Goal: Connect with others: Establish contact or relationships with other users

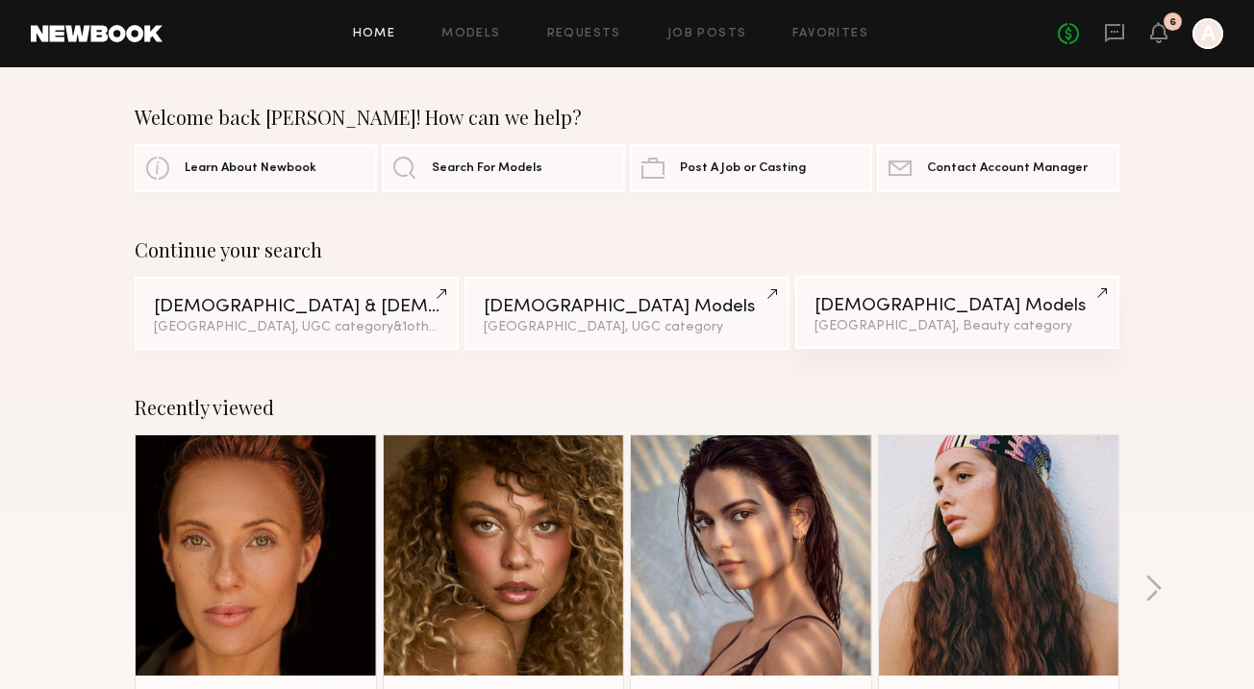
scroll to position [96, 0]
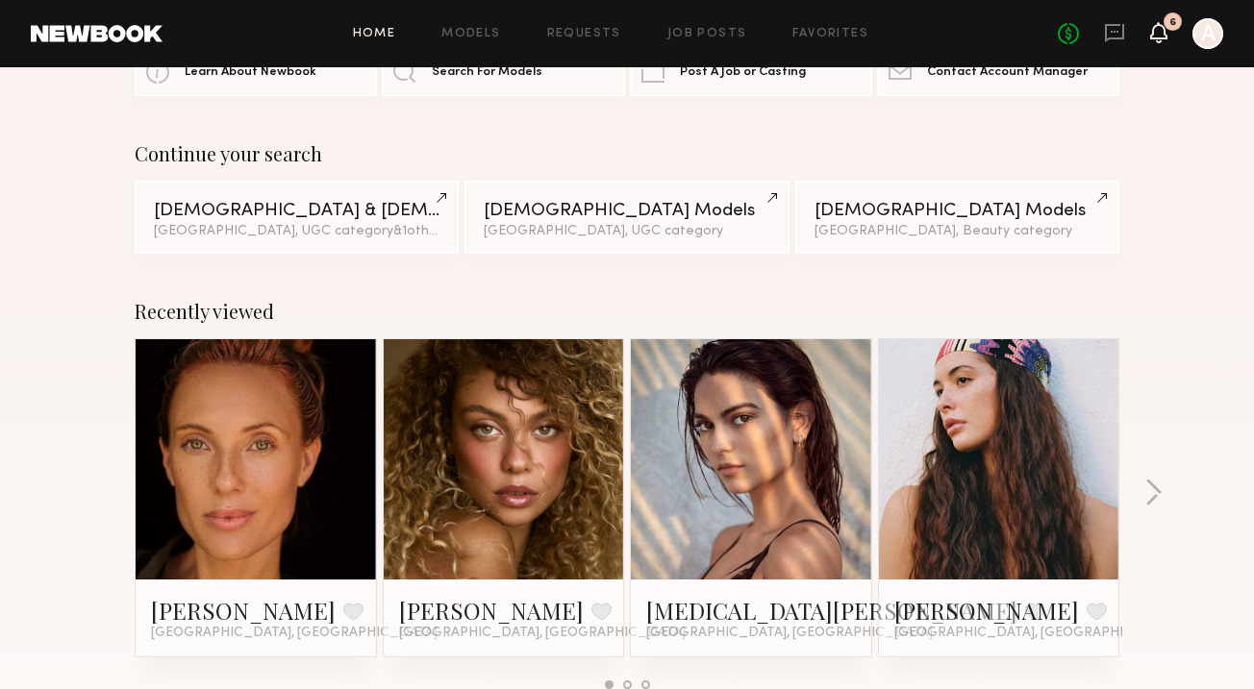
click at [1156, 25] on icon at bounding box center [1158, 31] width 15 height 13
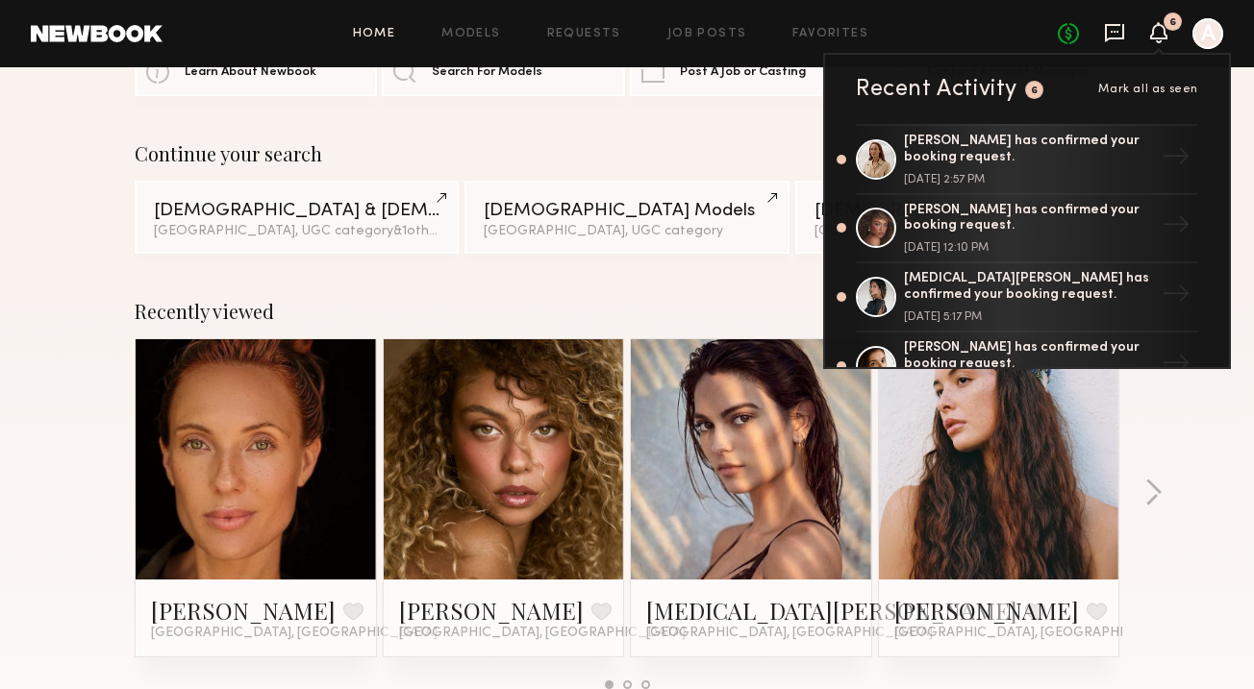
click at [1118, 37] on icon at bounding box center [1114, 33] width 19 height 18
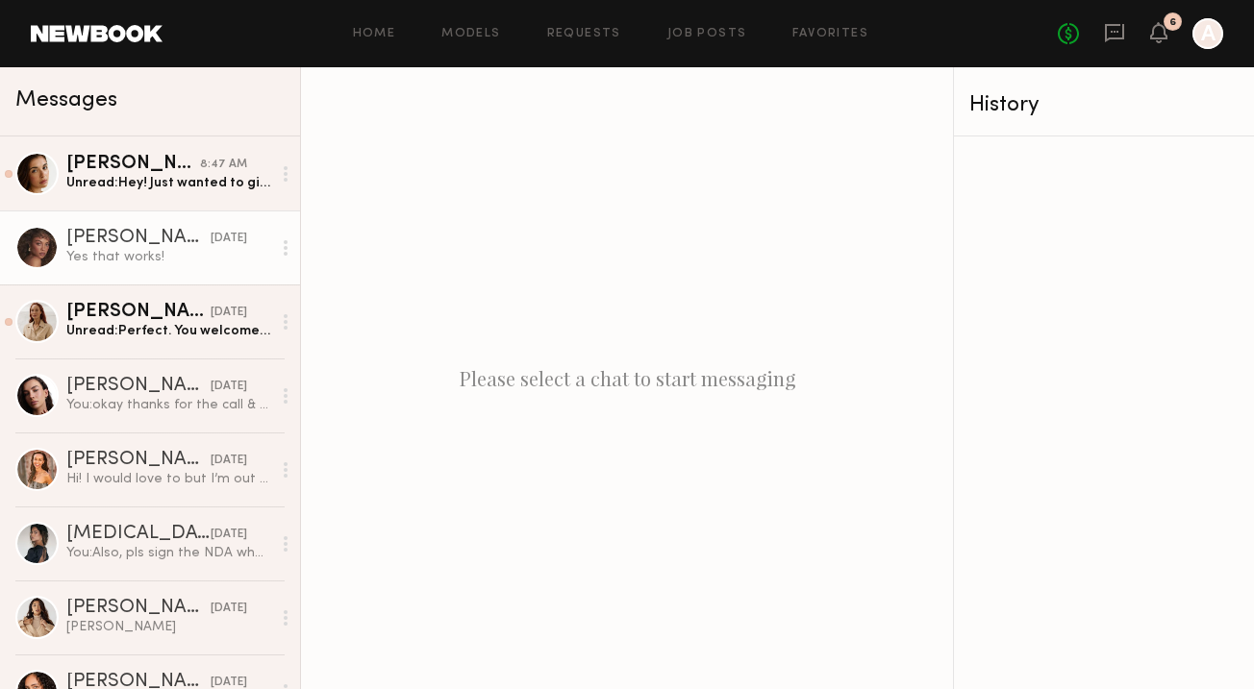
click at [144, 255] on div "Yes that works!" at bounding box center [168, 257] width 205 height 18
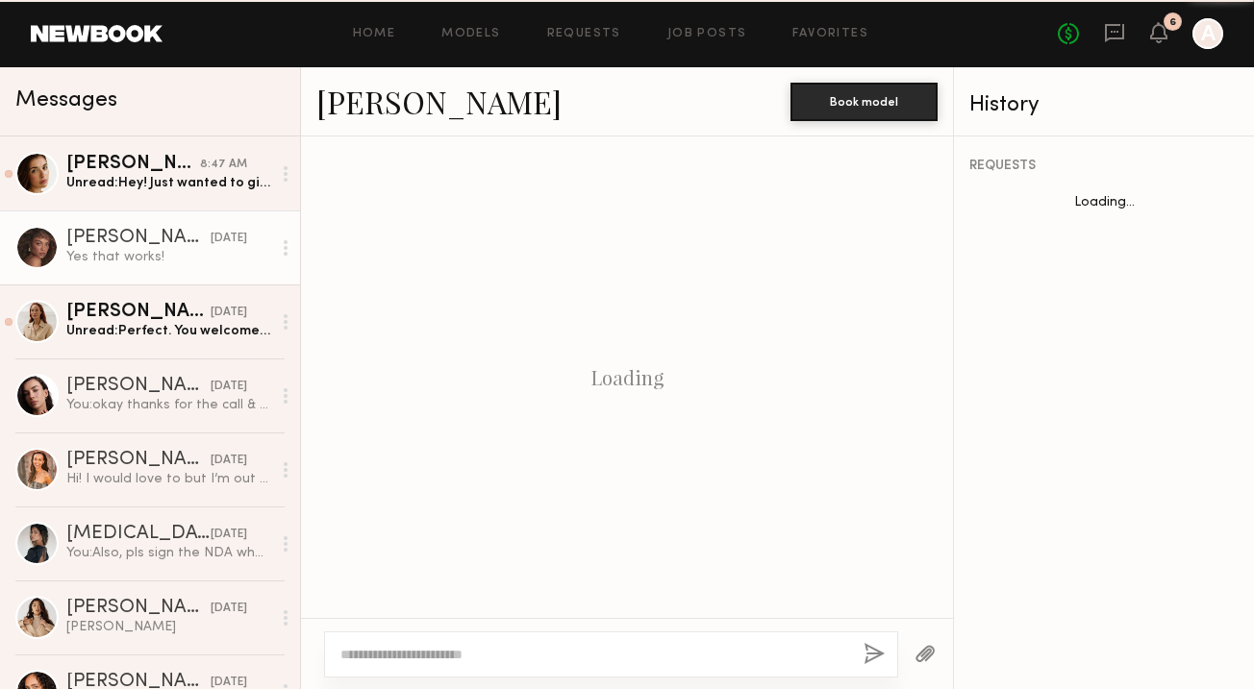
scroll to position [854, 0]
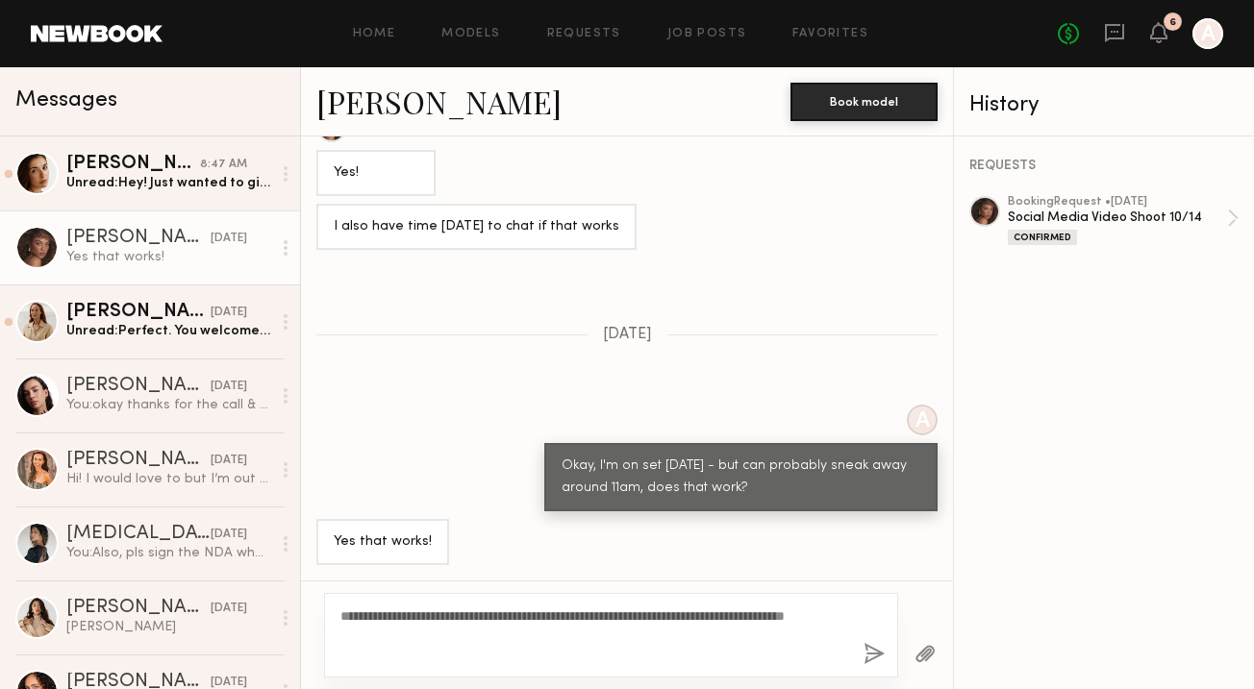
click at [441, 614] on textarea "**********" at bounding box center [594, 636] width 508 height 58
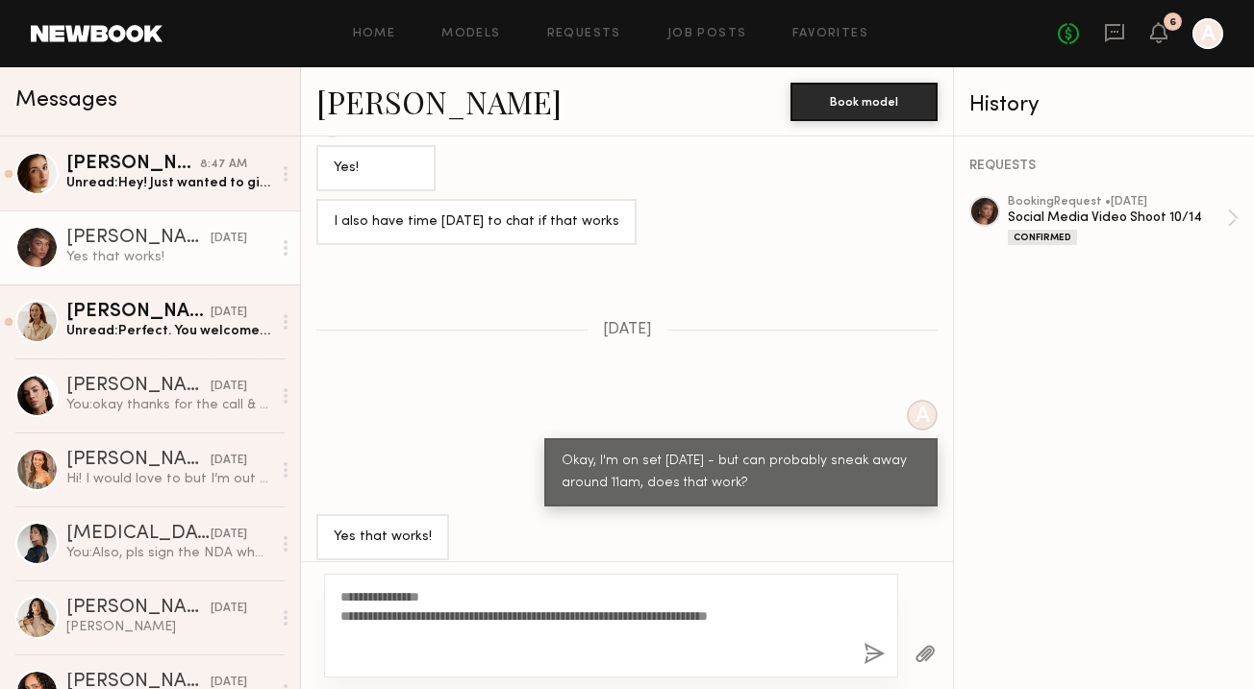
type textarea "**********"
click at [876, 654] on button "button" at bounding box center [873, 655] width 21 height 24
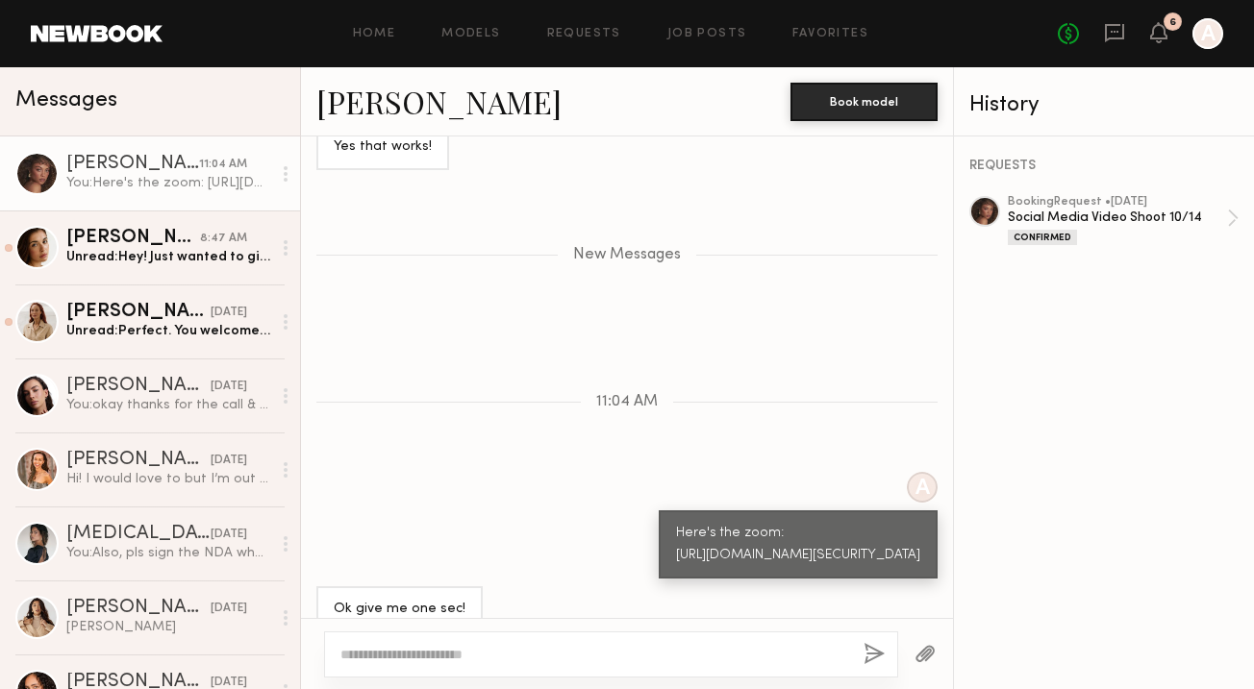
scroll to position [1339, 0]
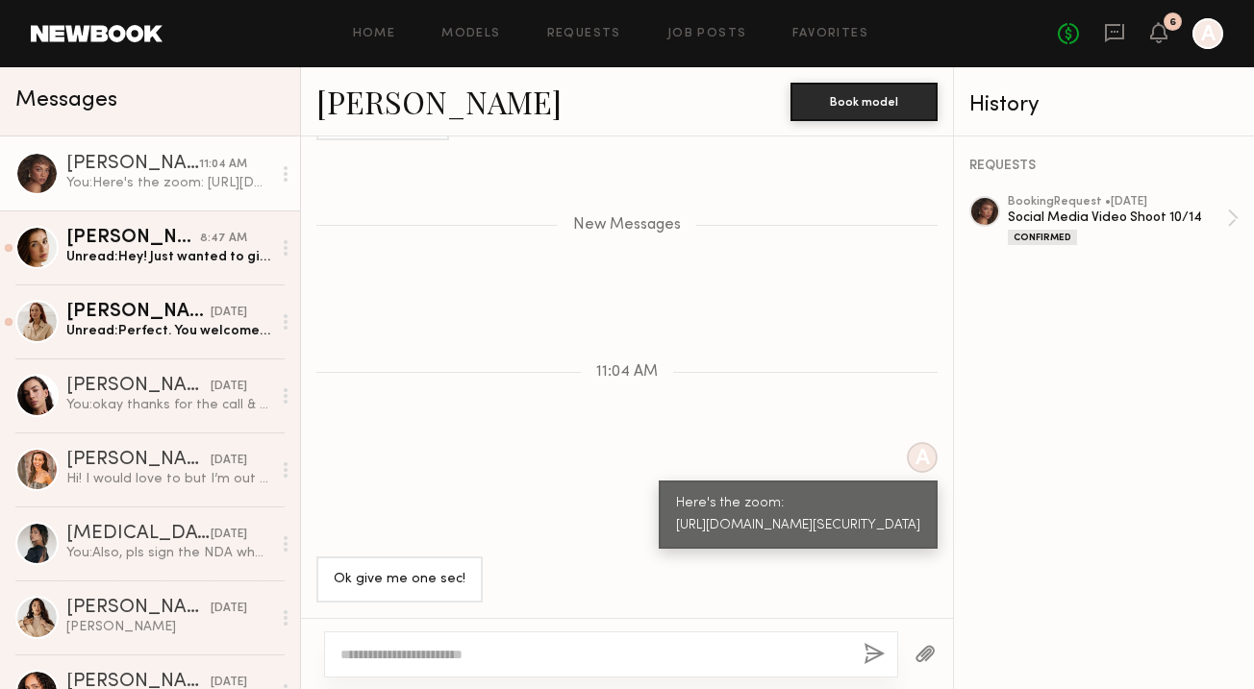
click at [160, 158] on div "[PERSON_NAME]" at bounding box center [132, 164] width 133 height 19
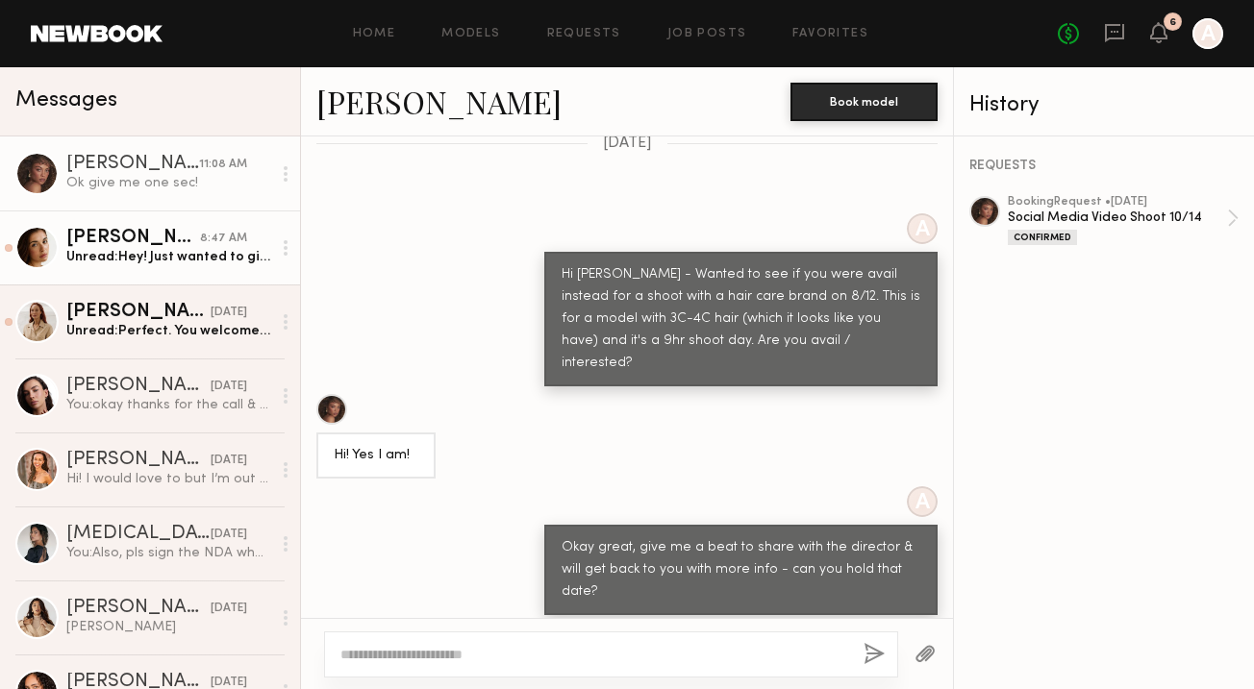
scroll to position [5278, 0]
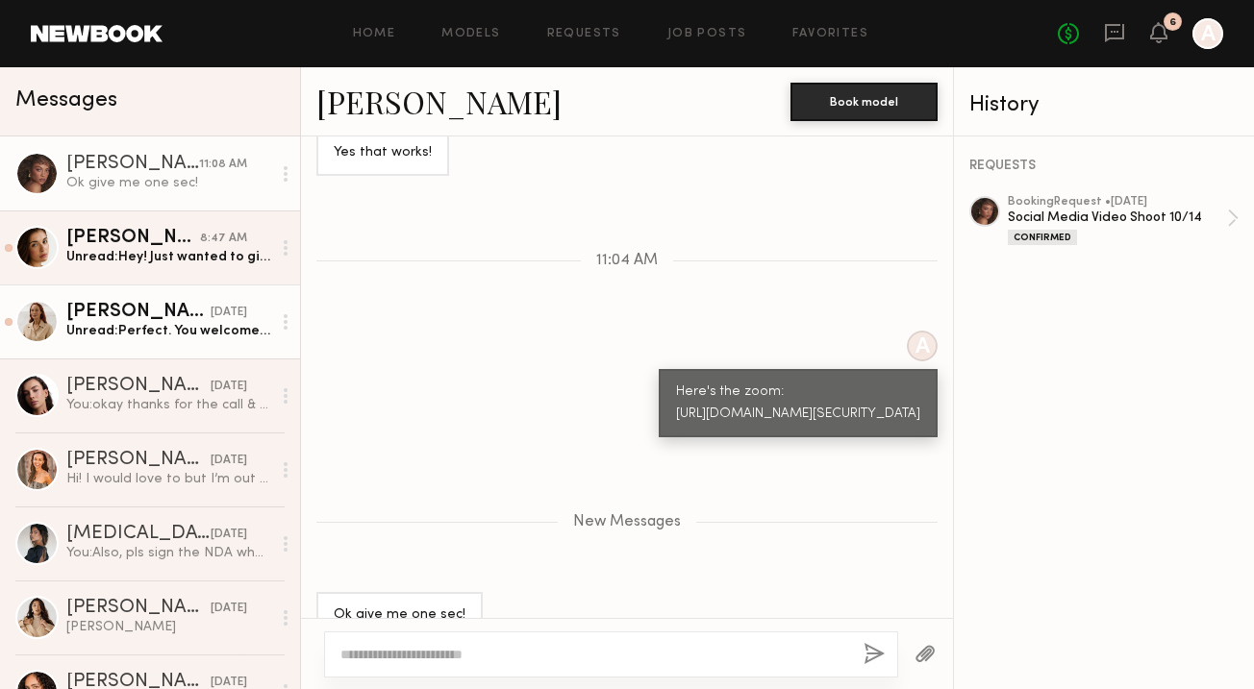
click at [128, 324] on div "Unread: Perfect. You welcome to text link/call [PHONE_NUMBER]" at bounding box center [168, 331] width 205 height 18
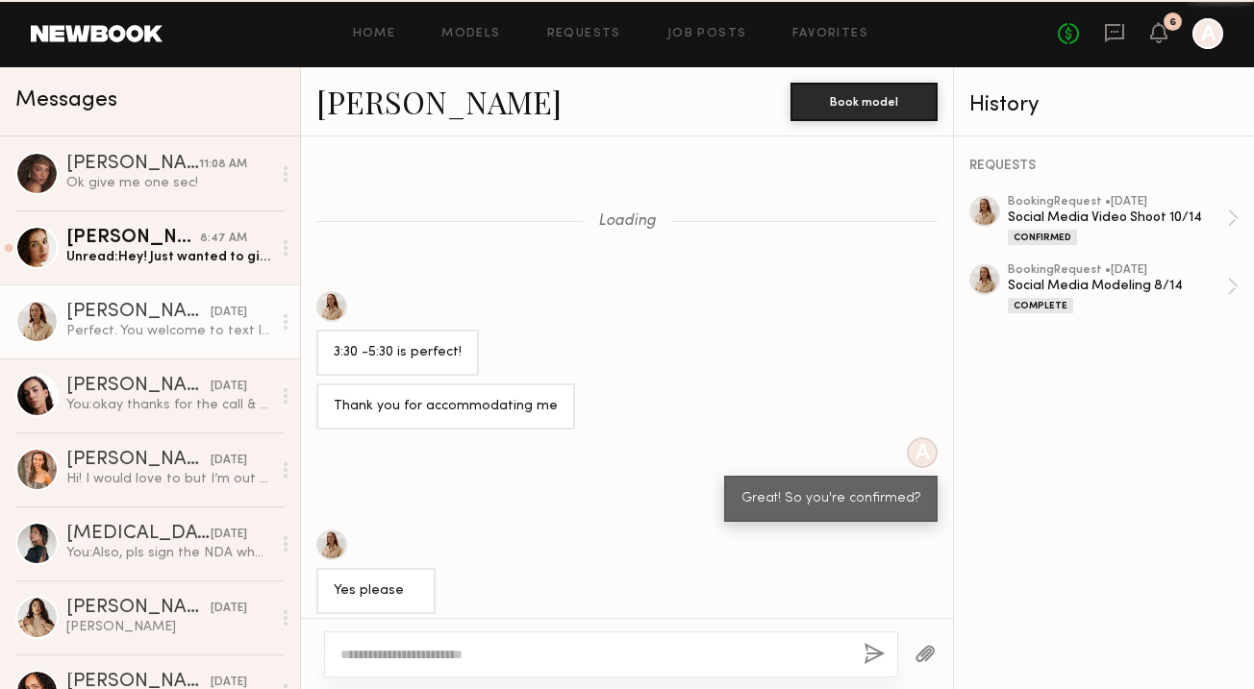
scroll to position [783, 0]
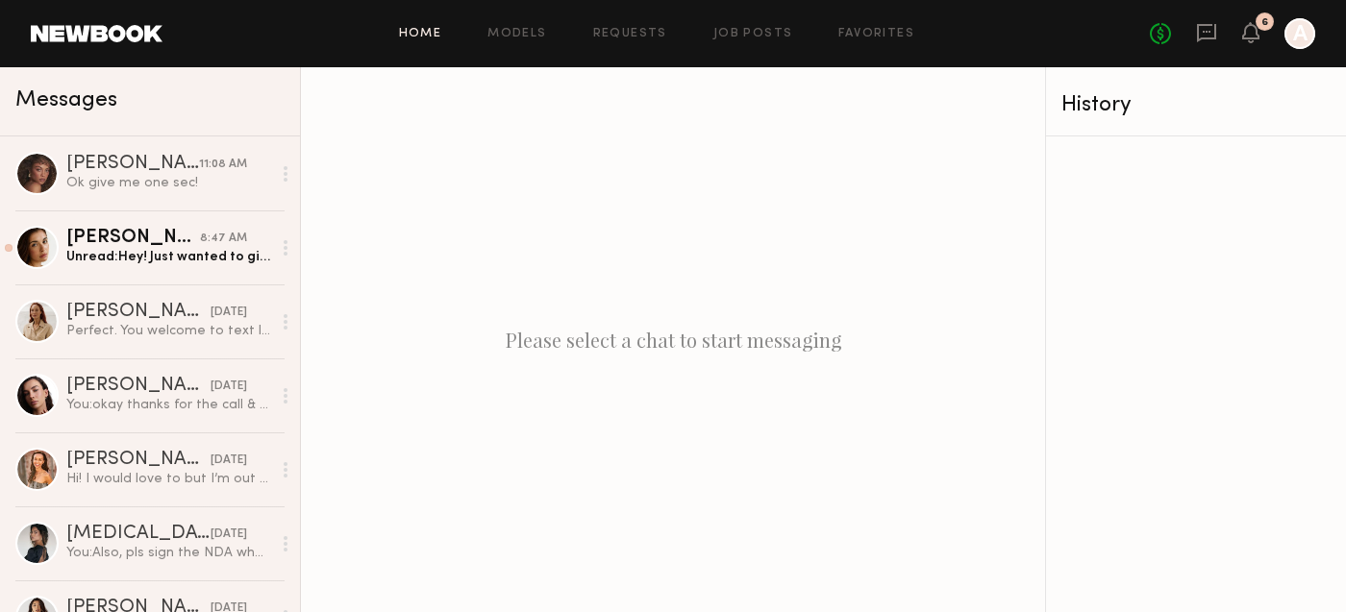
click at [429, 30] on link "Home" at bounding box center [420, 34] width 43 height 12
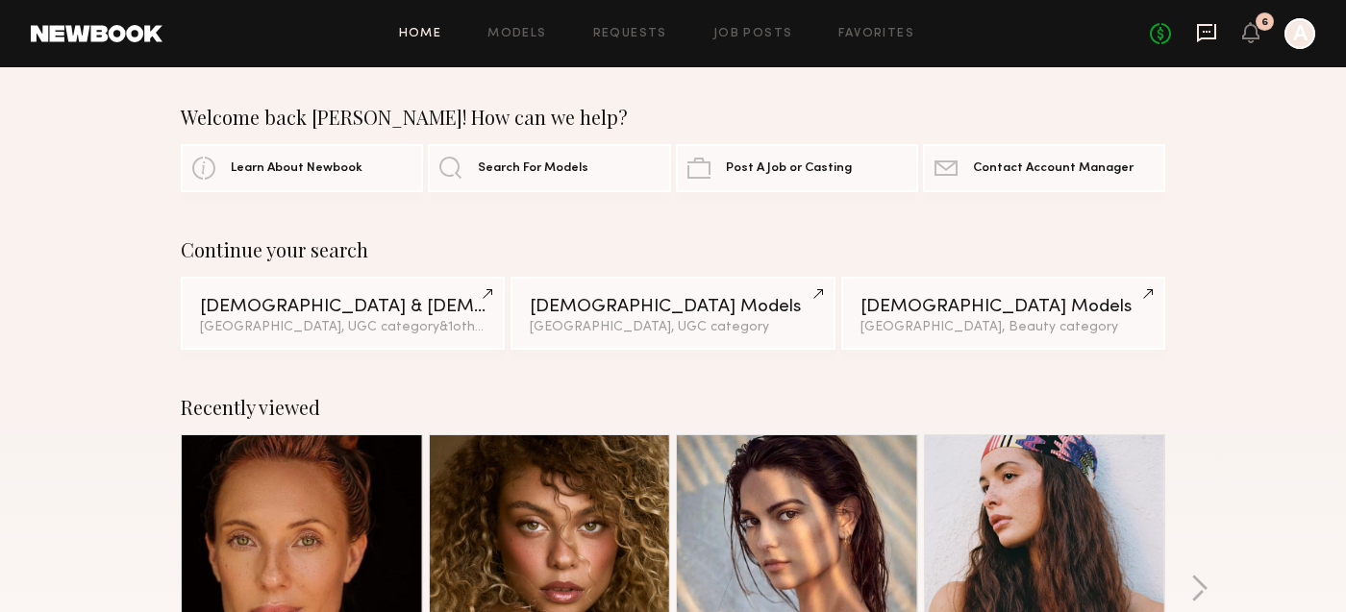
click at [1211, 37] on icon at bounding box center [1206, 32] width 21 height 21
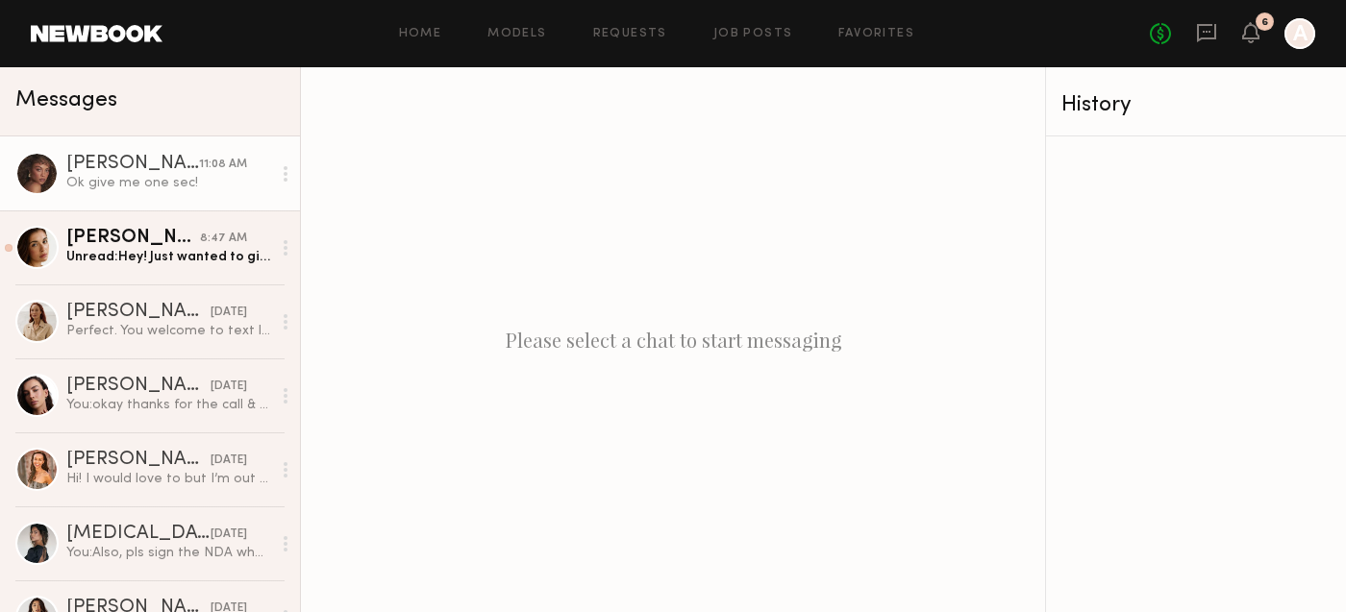
click at [104, 174] on div "Ok give me one sec!" at bounding box center [168, 183] width 205 height 18
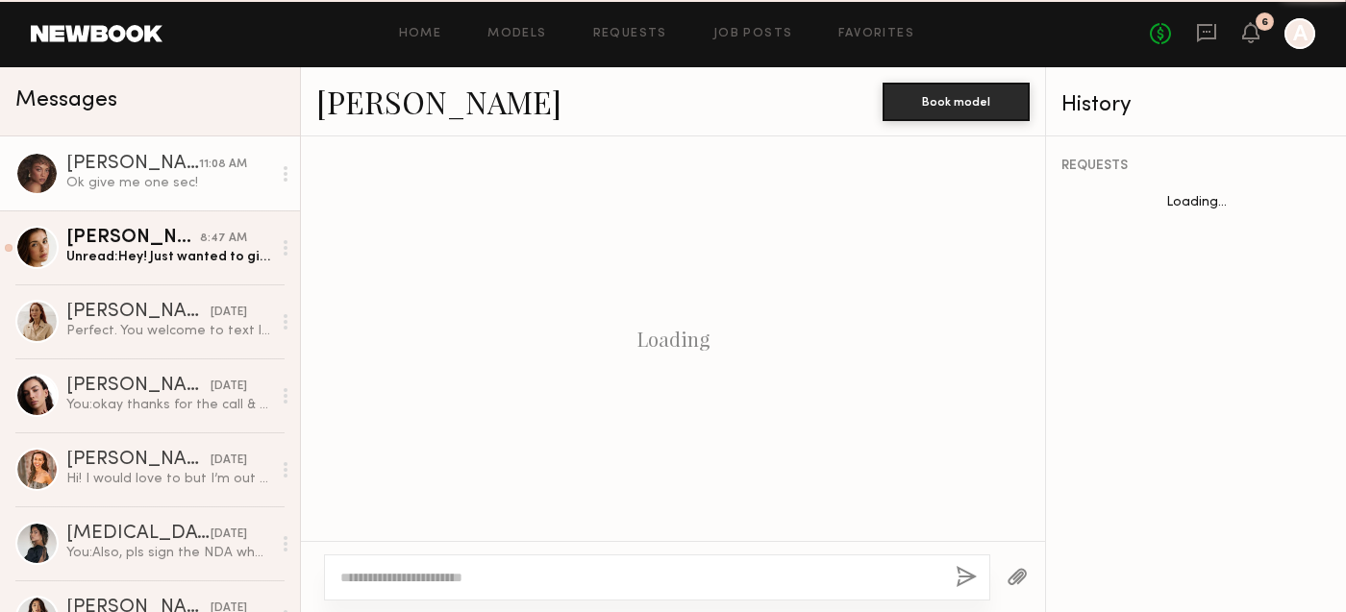
scroll to position [1071, 0]
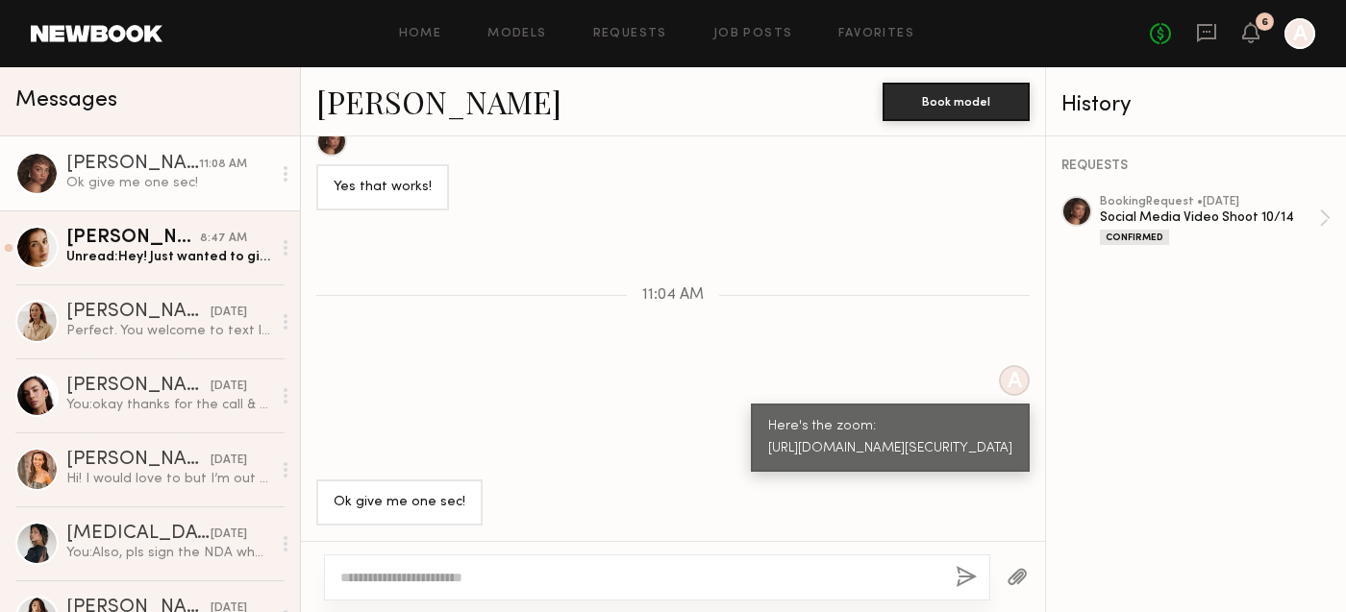
click at [365, 101] on link "[PERSON_NAME]" at bounding box center [438, 101] width 245 height 41
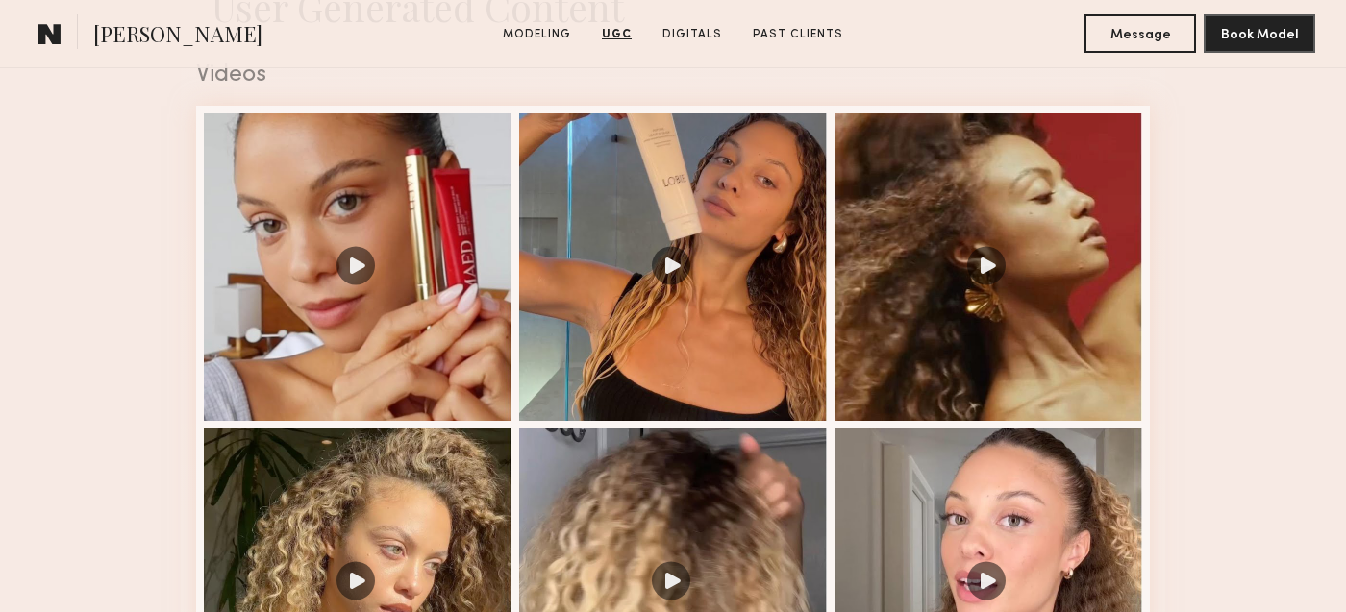
scroll to position [1969, 0]
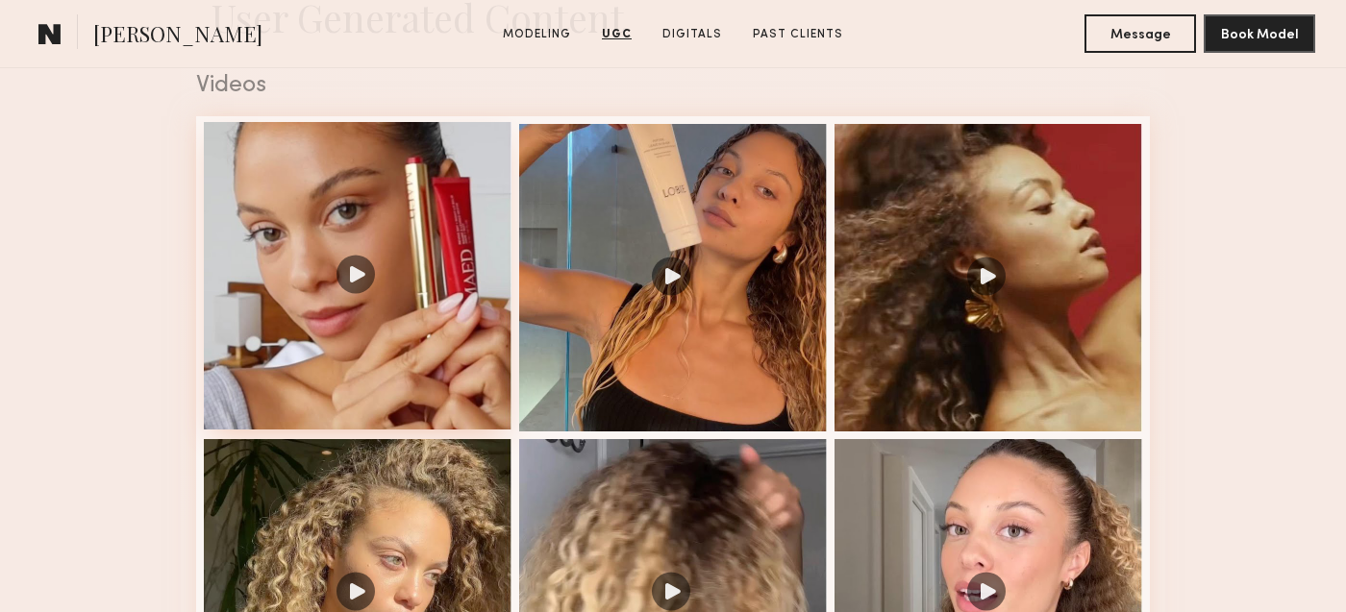
click at [283, 206] on div at bounding box center [358, 276] width 308 height 308
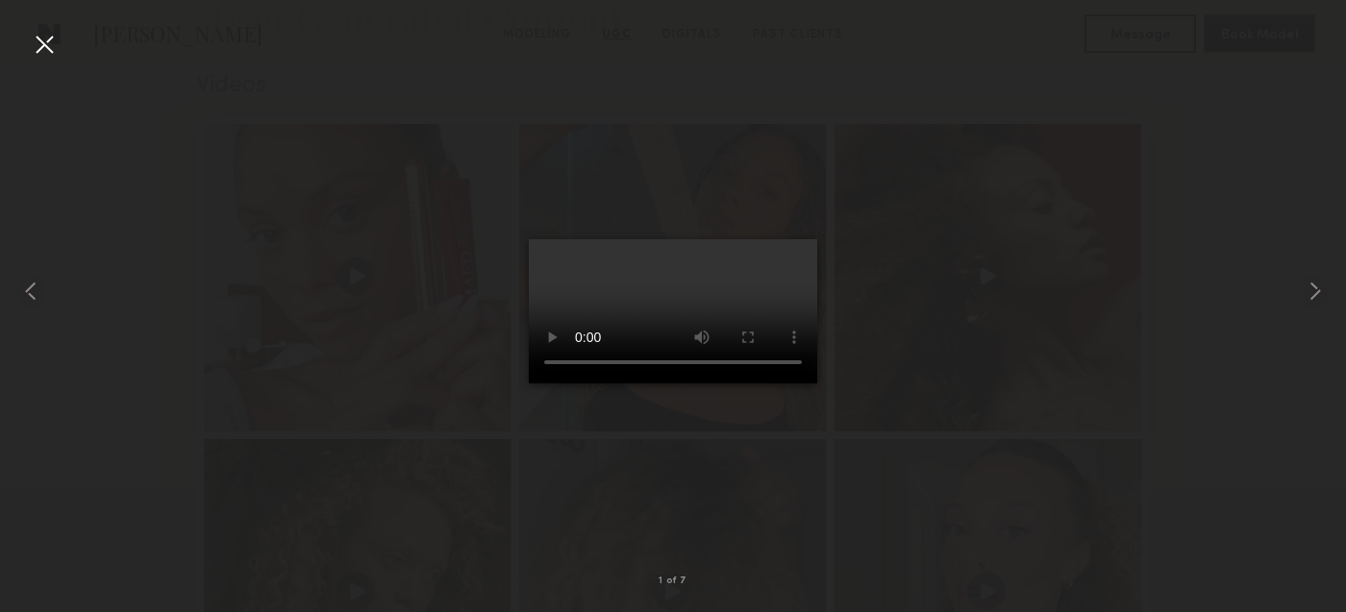
click at [57, 52] on div at bounding box center [44, 44] width 31 height 31
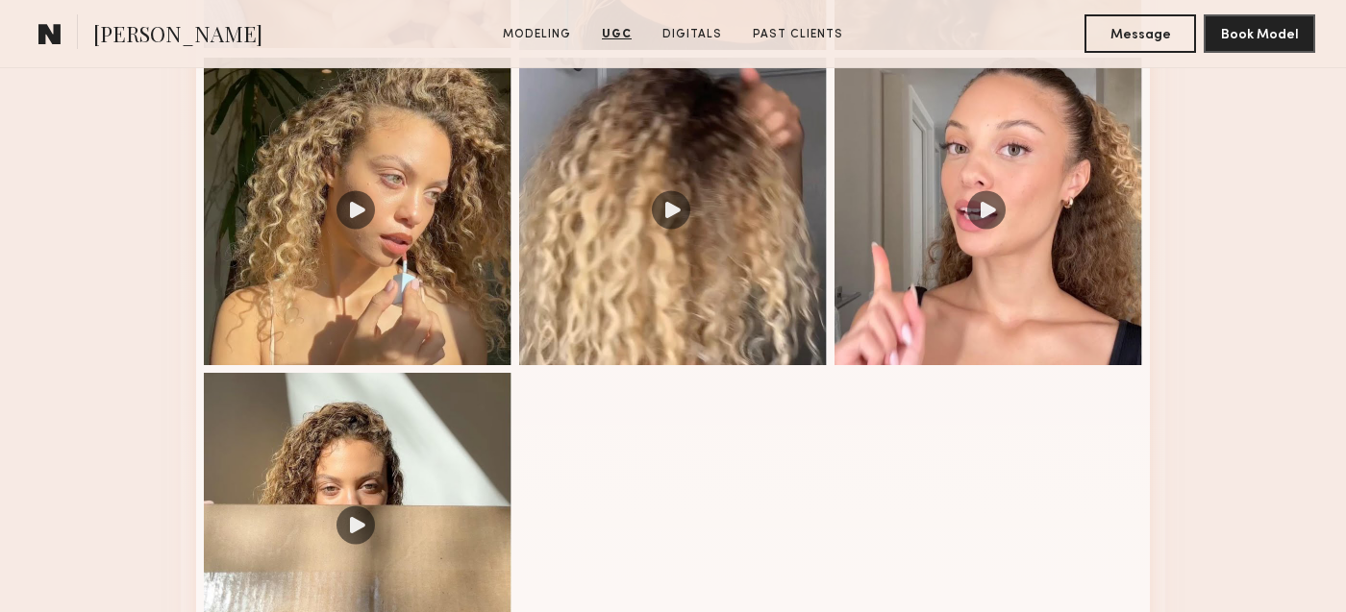
scroll to position [2325, 0]
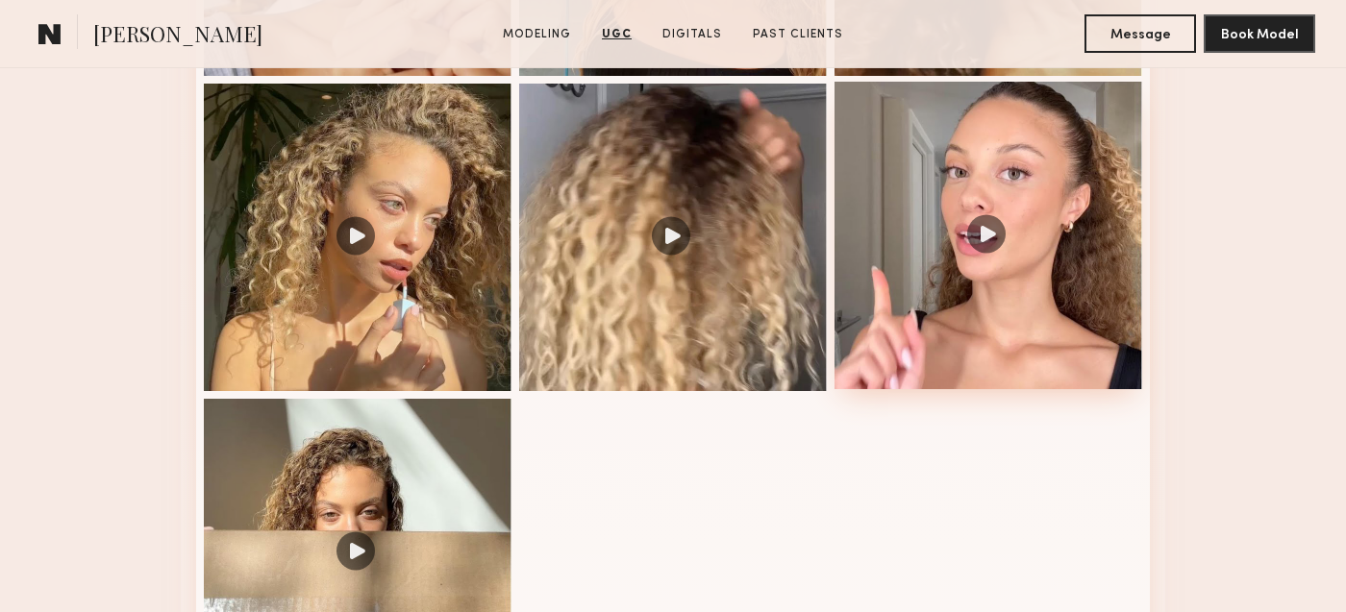
click at [955, 205] on div at bounding box center [989, 236] width 308 height 308
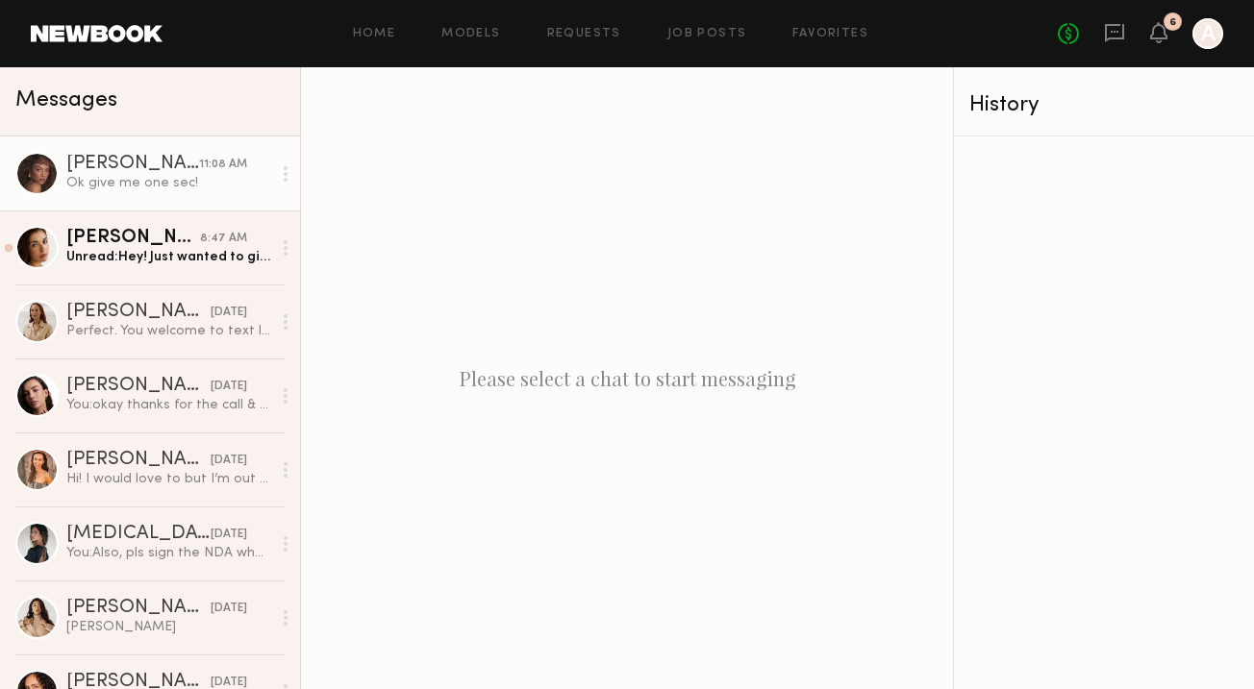
click at [141, 161] on div "[PERSON_NAME]" at bounding box center [132, 164] width 133 height 19
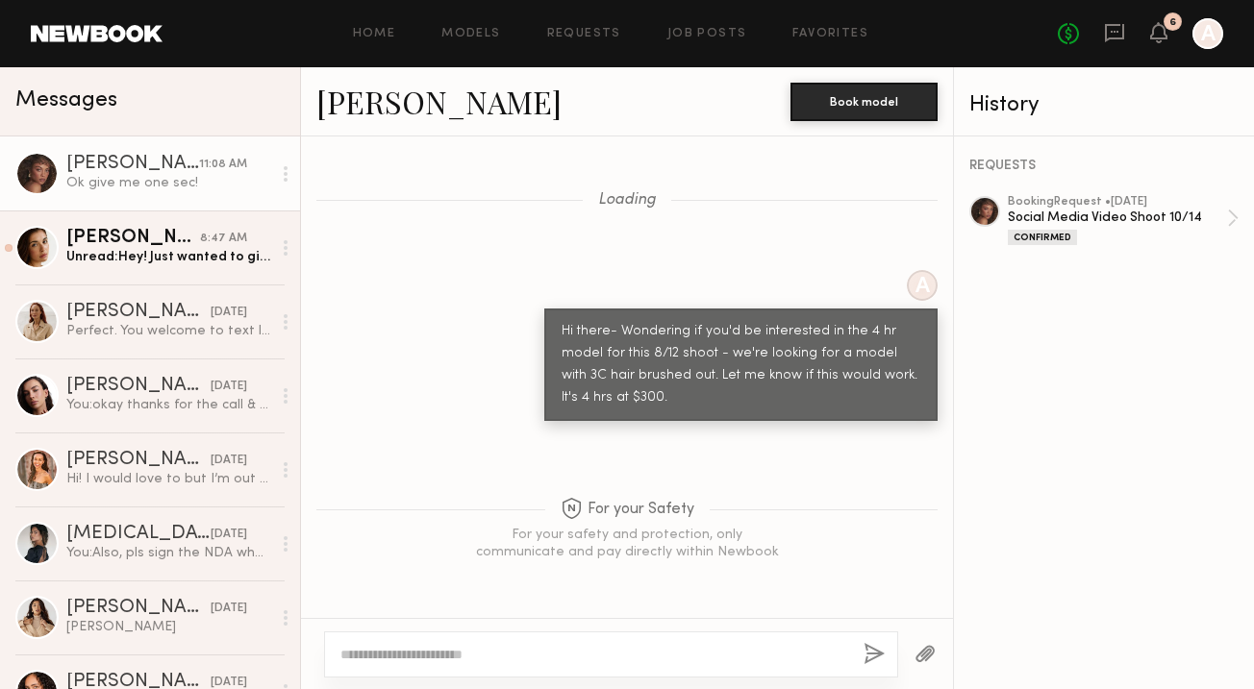
scroll to position [1852, 0]
